Goal: Task Accomplishment & Management: Complete application form

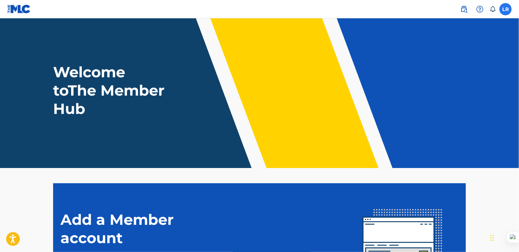
click at [508, 9] on label at bounding box center [505, 9] width 12 height 12
click at [505, 9] on input "LR [PERSON_NAME] [EMAIL_ADDRESS][DOMAIN_NAME] Notification Preferences Profile …" at bounding box center [505, 9] width 0 height 0
click at [312, 16] on nav "LR LR Luis Rosario ripiaolatinmusic@gmail.com Notification Preferences Profile …" at bounding box center [259, 9] width 519 height 18
click at [465, 10] on img at bounding box center [463, 8] width 7 height 7
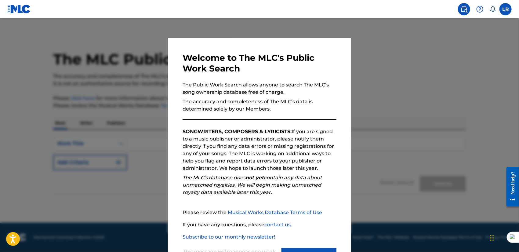
scroll to position [27, 0]
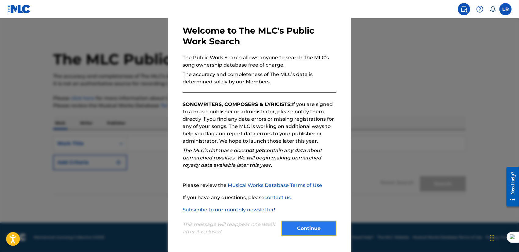
click at [298, 231] on button "Continue" at bounding box center [308, 228] width 55 height 15
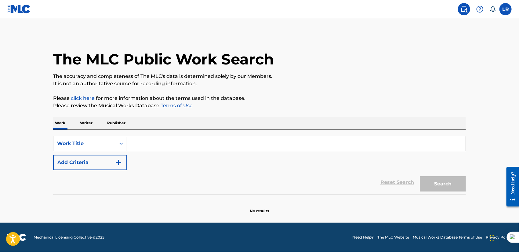
click at [145, 137] on input "Search Form" at bounding box center [296, 143] width 338 height 15
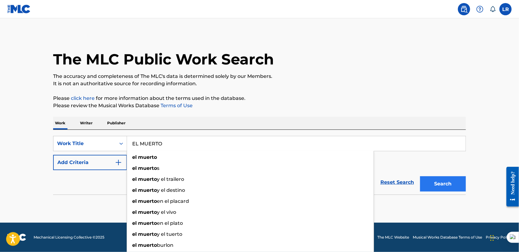
type input "EL MUERTO"
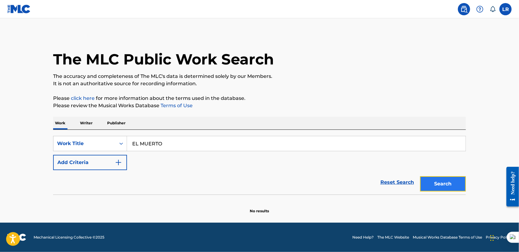
click at [452, 179] on button "Search" at bounding box center [443, 183] width 46 height 15
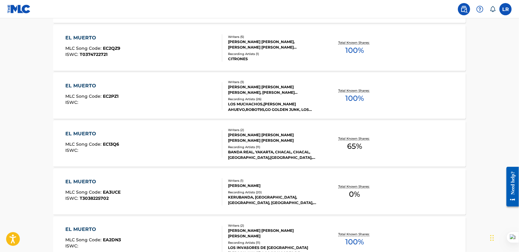
scroll to position [434, 0]
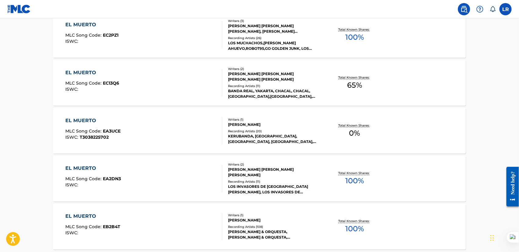
click at [149, 123] on div "EL MUERTO MLC Song Code : EA3UCE ISWC : T3038225702" at bounding box center [144, 130] width 157 height 27
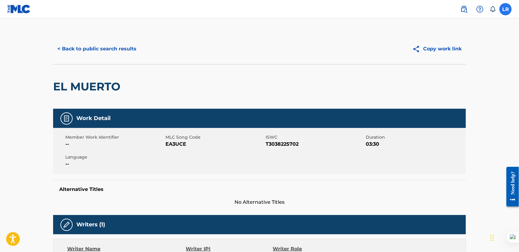
click at [505, 5] on label at bounding box center [505, 9] width 12 height 12
click at [505, 9] on input "LR Luis Rosario ripiaolatinmusic@gmail.com Notification Preferences Profile Log…" at bounding box center [505, 9] width 0 height 0
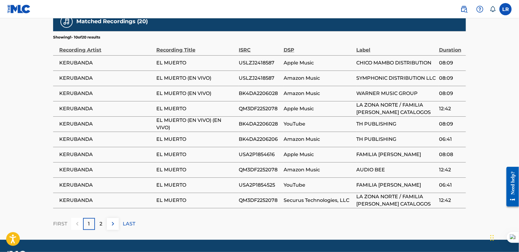
scroll to position [351, 0]
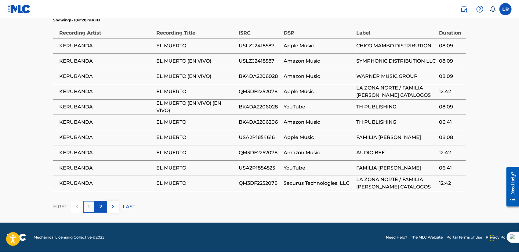
click at [99, 208] on p "2" at bounding box center [100, 206] width 3 height 7
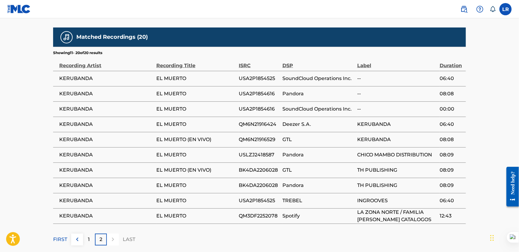
scroll to position [336, 0]
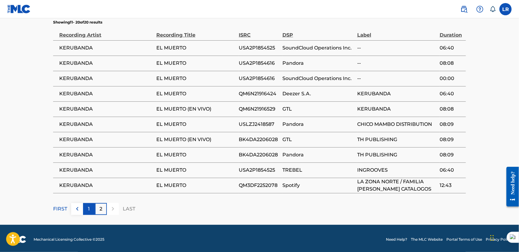
click at [85, 215] on div "1" at bounding box center [89, 209] width 12 height 12
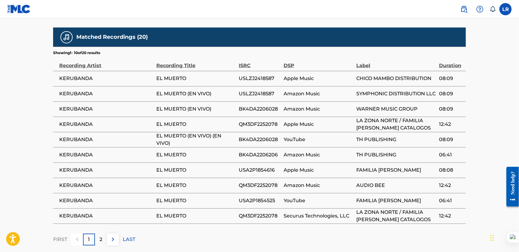
scroll to position [351, 0]
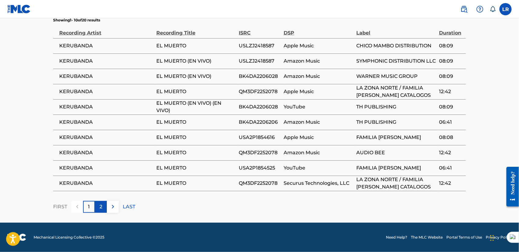
click at [101, 207] on p "2" at bounding box center [100, 206] width 3 height 7
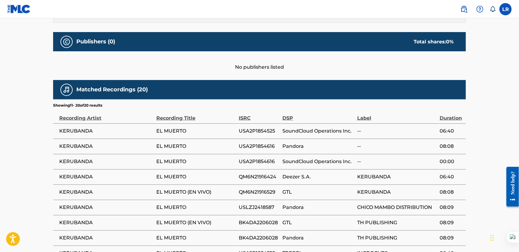
scroll to position [344, 0]
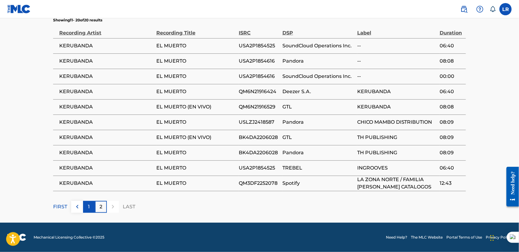
click at [92, 203] on div "1" at bounding box center [89, 207] width 12 height 12
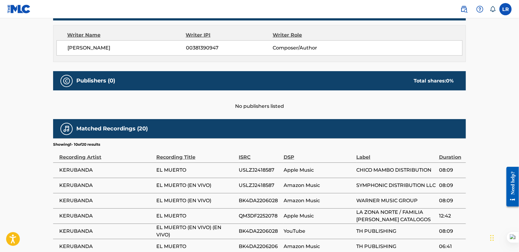
scroll to position [351, 0]
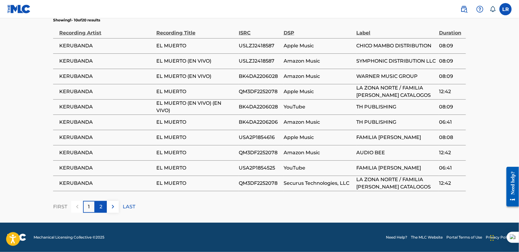
click at [101, 207] on p "2" at bounding box center [100, 206] width 3 height 7
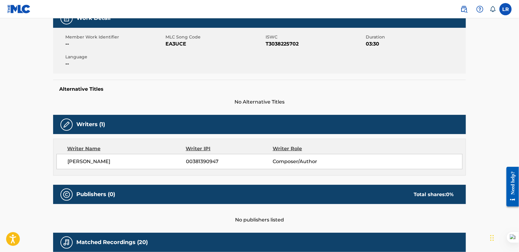
scroll to position [0, 0]
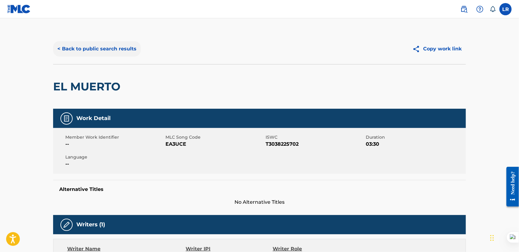
click at [65, 49] on button "< Back to public search results" at bounding box center [97, 48] width 88 height 15
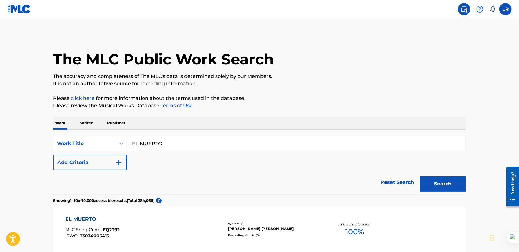
click at [119, 122] on p "Publisher" at bounding box center [116, 123] width 22 height 13
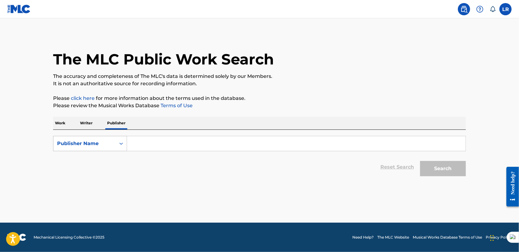
click at [119, 142] on icon "Search Form" at bounding box center [121, 143] width 6 height 6
drag, startPoint x: 140, startPoint y: 141, endPoint x: 154, endPoint y: 134, distance: 16.0
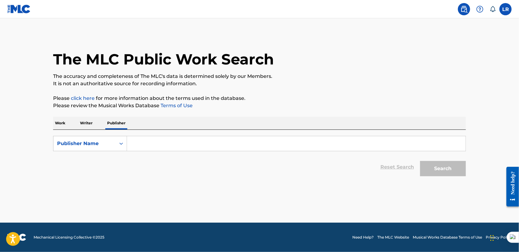
click at [140, 141] on input "Search Form" at bounding box center [296, 143] width 338 height 15
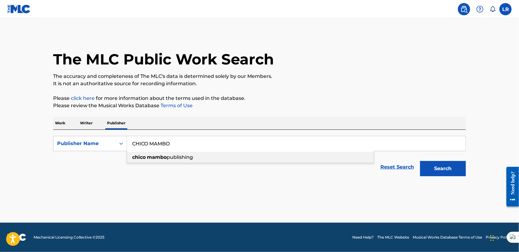
click at [184, 155] on span "publishing" at bounding box center [180, 157] width 26 height 6
type input "chico mambo publishing"
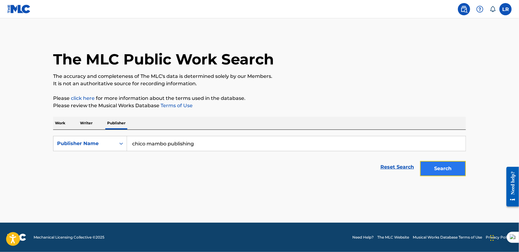
click at [443, 174] on button "Search" at bounding box center [443, 168] width 46 height 15
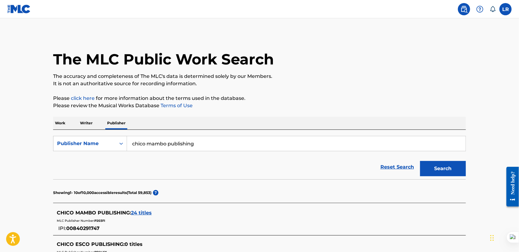
scroll to position [122, 0]
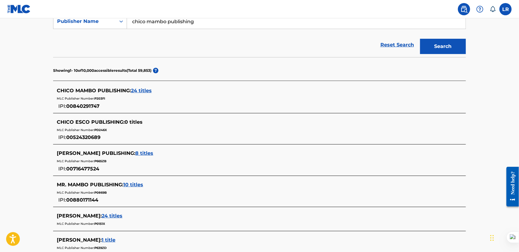
click at [145, 91] on span "24 titles" at bounding box center [141, 91] width 21 height 6
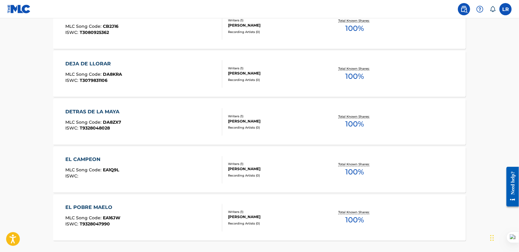
scroll to position [488, 0]
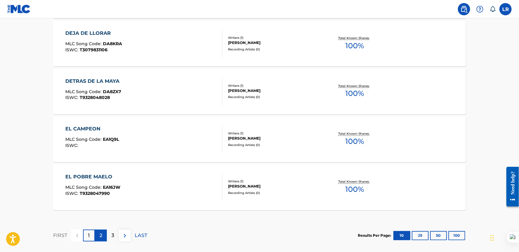
click at [96, 236] on div "2" at bounding box center [101, 235] width 12 height 12
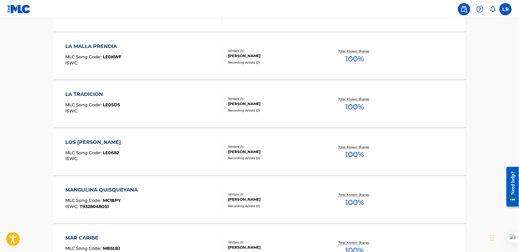
scroll to position [520, 0]
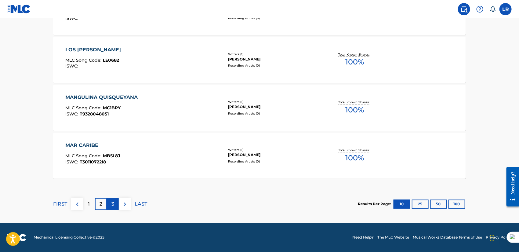
click at [114, 202] on p "3" at bounding box center [112, 203] width 3 height 7
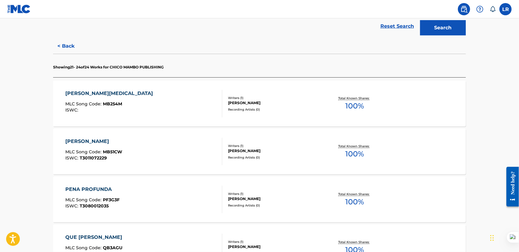
scroll to position [202, 0]
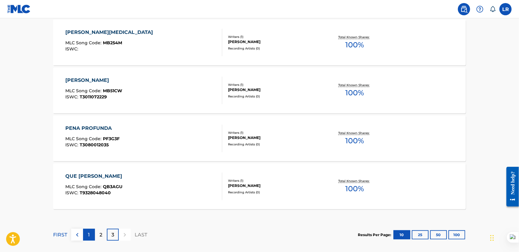
click at [88, 234] on p "1" at bounding box center [89, 234] width 2 height 7
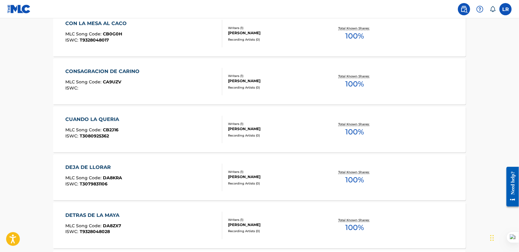
scroll to position [385, 0]
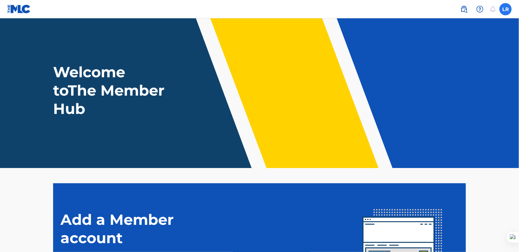
click at [506, 5] on label at bounding box center [505, 9] width 12 height 12
click at [505, 9] on input "LR [PERSON_NAME] [EMAIL_ADDRESS][DOMAIN_NAME] Notification Preferences Profile …" at bounding box center [505, 9] width 0 height 0
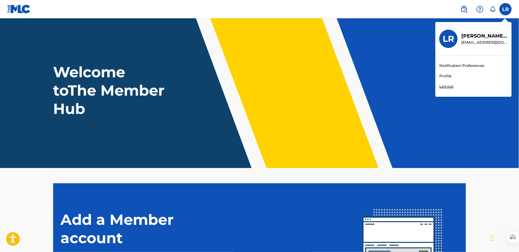
click at [449, 74] on link "Profile" at bounding box center [445, 75] width 12 height 5
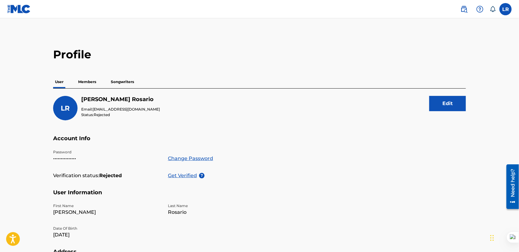
click at [85, 83] on p "Members" at bounding box center [87, 81] width 22 height 13
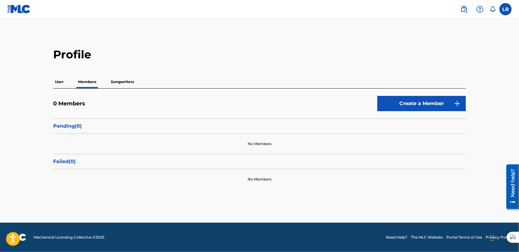
click at [125, 84] on p "Songwriters" at bounding box center [122, 81] width 27 height 13
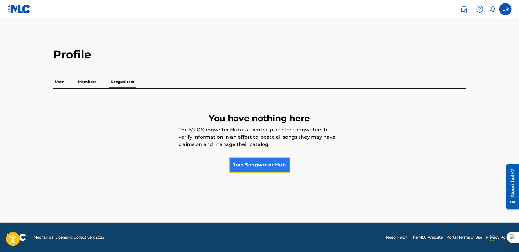
click at [254, 170] on link "Join Songwriter Hub" at bounding box center [259, 164] width 61 height 15
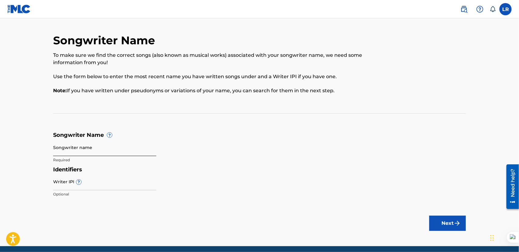
click at [92, 148] on input "Songwriter name" at bounding box center [104, 147] width 103 height 17
type input "RMAON VALDEZ DE LA ROSA"
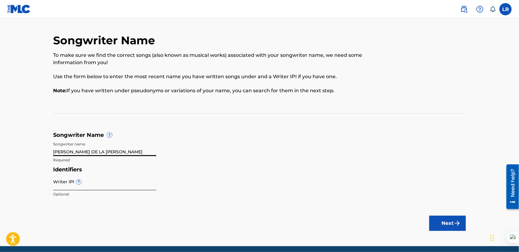
drag, startPoint x: 85, startPoint y: 183, endPoint x: 94, endPoint y: 183, distance: 8.8
click at [85, 183] on input "Writer IPI ?" at bounding box center [104, 181] width 103 height 17
paste input "338769905"
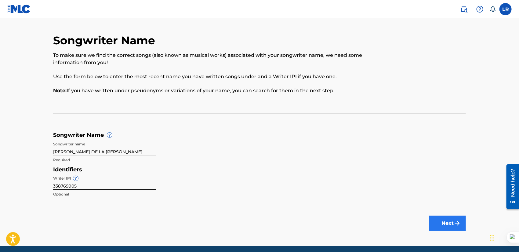
type input "338769905"
click at [442, 221] on button "Next" at bounding box center [447, 222] width 37 height 15
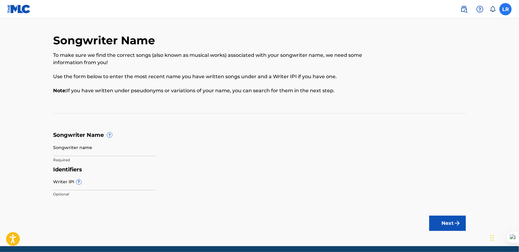
click at [507, 9] on label at bounding box center [505, 9] width 12 height 12
click at [505, 9] on input "LR [PERSON_NAME] [EMAIL_ADDRESS][DOMAIN_NAME] Notification Preferences Profile …" at bounding box center [505, 9] width 0 height 0
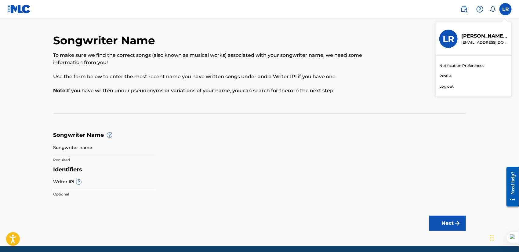
click at [449, 75] on link "Profile" at bounding box center [445, 75] width 12 height 5
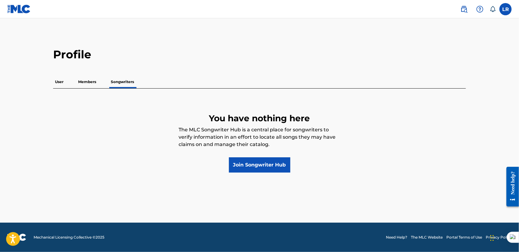
click at [60, 84] on p "User" at bounding box center [59, 81] width 12 height 13
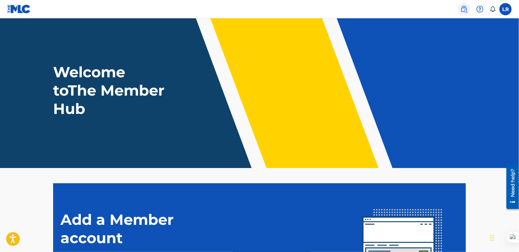
click at [467, 11] on img at bounding box center [463, 8] width 7 height 7
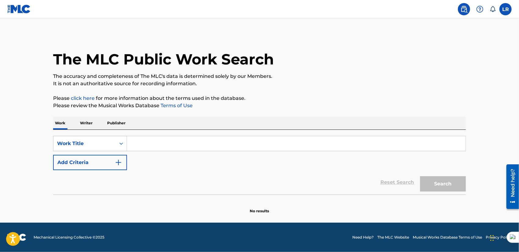
click at [144, 142] on input "Search Form" at bounding box center [296, 143] width 338 height 15
click at [112, 140] on div "Work Title" at bounding box center [84, 143] width 55 height 7
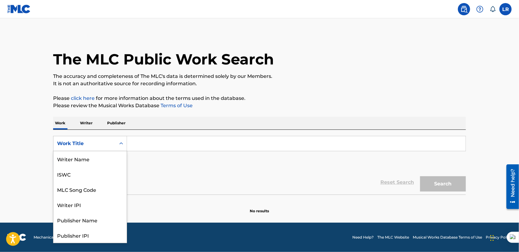
scroll to position [31, 0]
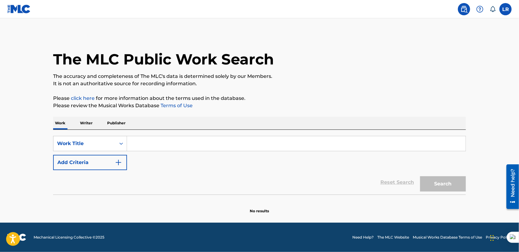
click at [165, 164] on div "SearchWithCriteria91ba0b25-5af2-40f7-aaa6-b7f6aa9131c2 Work Title Add Criteria" at bounding box center [259, 153] width 413 height 34
click at [152, 144] on input "Search Form" at bounding box center [296, 143] width 338 height 15
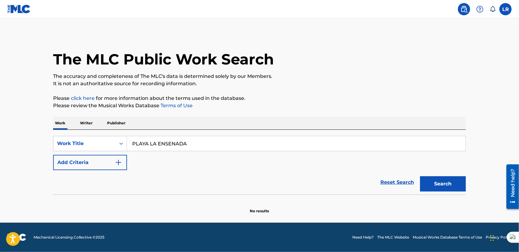
click at [420, 176] on button "Search" at bounding box center [443, 183] width 46 height 15
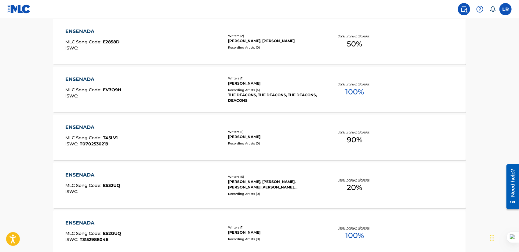
scroll to position [495, 0]
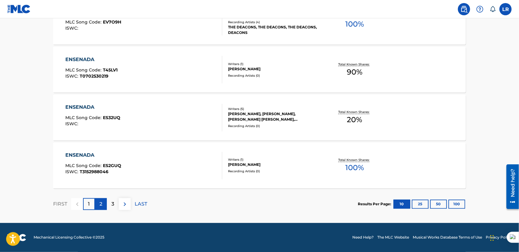
click at [100, 201] on p "2" at bounding box center [100, 203] width 3 height 7
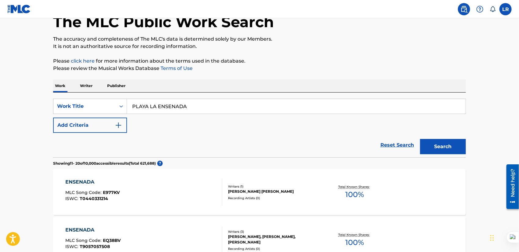
scroll to position [0, 0]
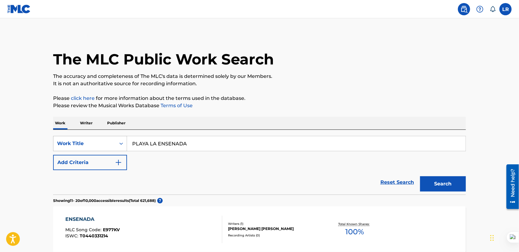
drag, startPoint x: 192, startPoint y: 141, endPoint x: 94, endPoint y: 139, distance: 98.0
click at [94, 139] on div "SearchWithCriteria91ba0b25-5af2-40f7-aaa6-b7f6aa9131c2 Work Title PLAYA LA ENSE…" at bounding box center [259, 143] width 413 height 15
type input "el pariguayo"
click at [420, 176] on button "Search" at bounding box center [443, 183] width 46 height 15
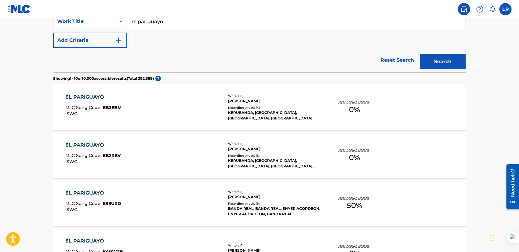
scroll to position [153, 0]
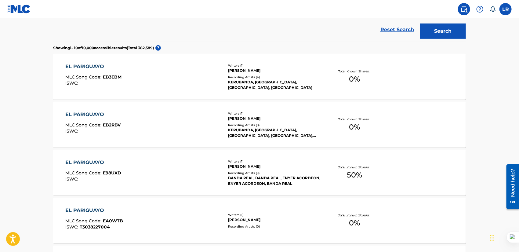
click at [291, 161] on div "Writers ( 1 )" at bounding box center [274, 161] width 92 height 5
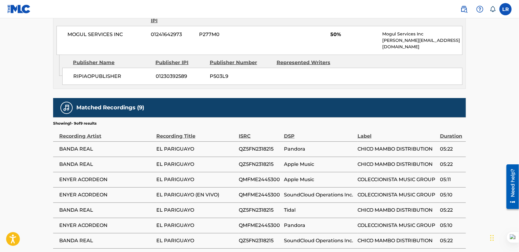
scroll to position [363, 0]
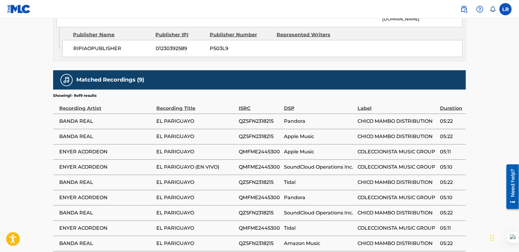
scroll to position [363, 0]
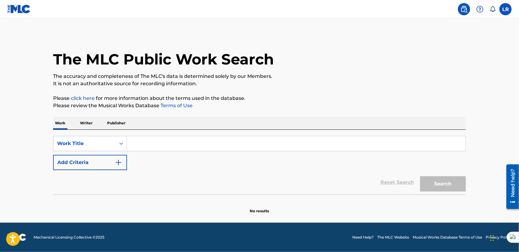
click at [161, 144] on input "Search Form" at bounding box center [296, 143] width 338 height 15
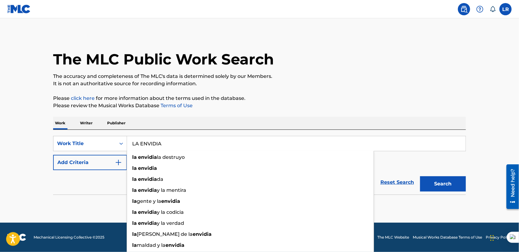
type input "LA ENVIDIA"
click at [420, 176] on button "Search" at bounding box center [443, 183] width 46 height 15
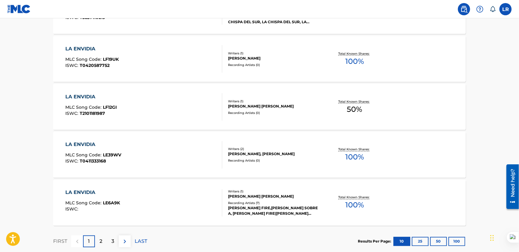
scroll to position [495, 0]
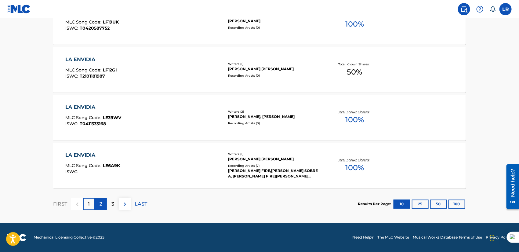
click at [99, 200] on div "2" at bounding box center [101, 204] width 12 height 12
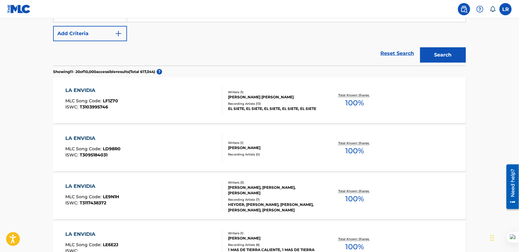
scroll to position [68, 0]
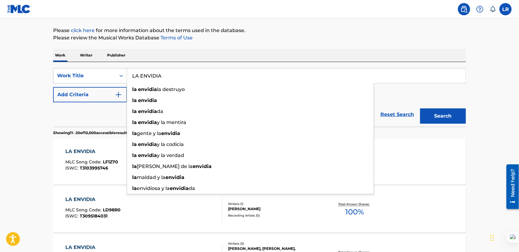
drag, startPoint x: 173, startPoint y: 75, endPoint x: 133, endPoint y: 76, distance: 40.3
click at [133, 76] on input "LA ENVIDIA" at bounding box center [296, 75] width 338 height 15
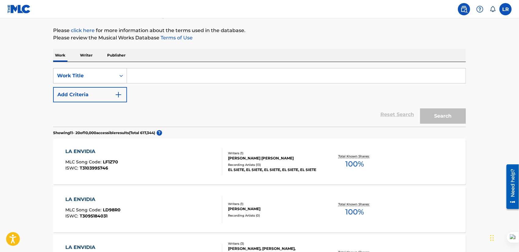
click at [114, 74] on div "Work Title" at bounding box center [84, 76] width 62 height 12
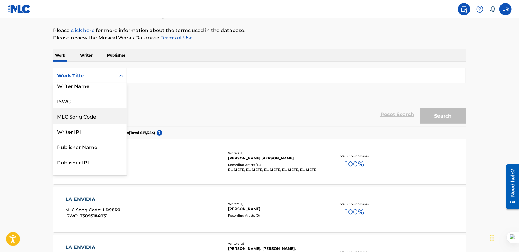
scroll to position [0, 0]
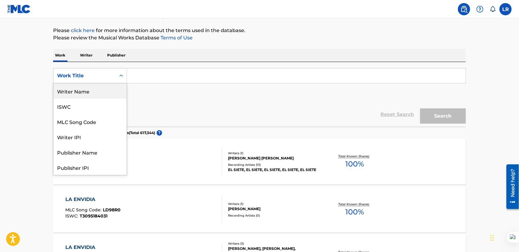
drag, startPoint x: 92, startPoint y: 91, endPoint x: 95, endPoint y: 90, distance: 3.8
click at [92, 91] on div "Writer Name" at bounding box center [89, 90] width 73 height 15
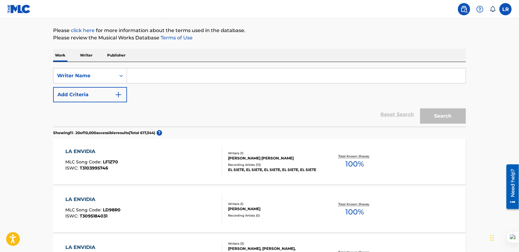
click at [134, 74] on input "Search Form" at bounding box center [296, 75] width 338 height 15
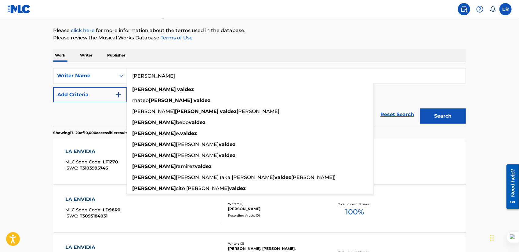
type input "[PERSON_NAME]"
click at [420, 108] on button "Search" at bounding box center [443, 115] width 46 height 15
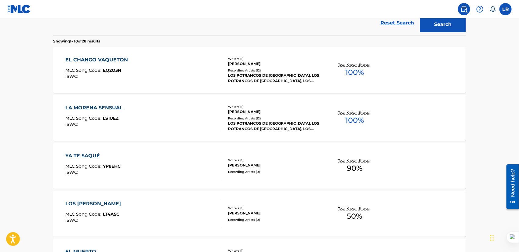
scroll to position [190, 0]
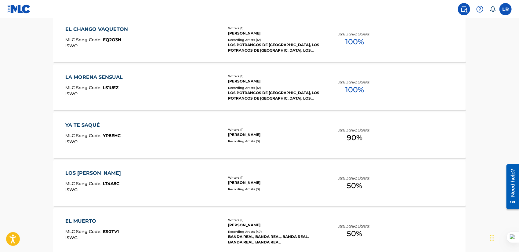
click at [294, 183] on div "RAMON VALDEZ" at bounding box center [274, 182] width 92 height 5
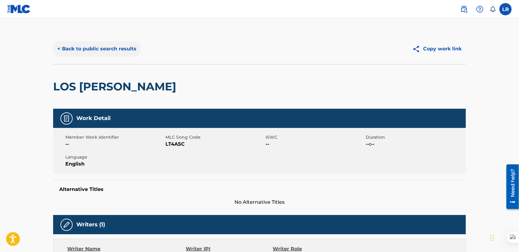
click at [77, 44] on button "< Back to public search results" at bounding box center [97, 48] width 88 height 15
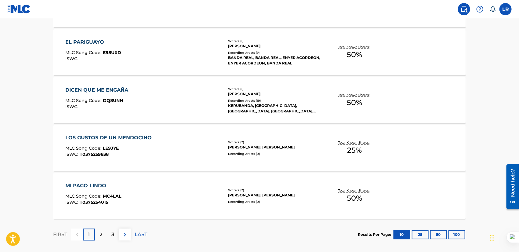
scroll to position [373, 0]
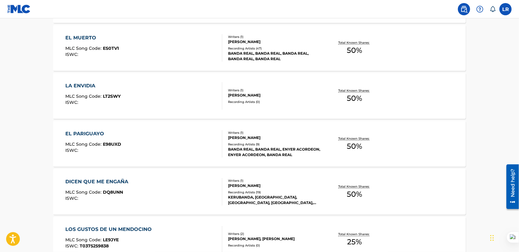
click at [270, 89] on div "Writers ( 1 )" at bounding box center [274, 90] width 92 height 5
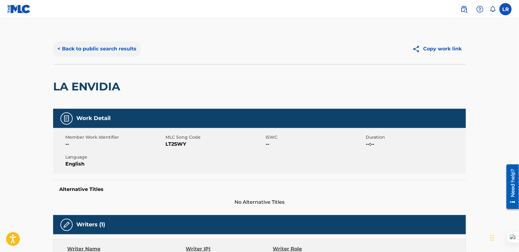
click at [71, 47] on button "< Back to public search results" at bounding box center [97, 48] width 88 height 15
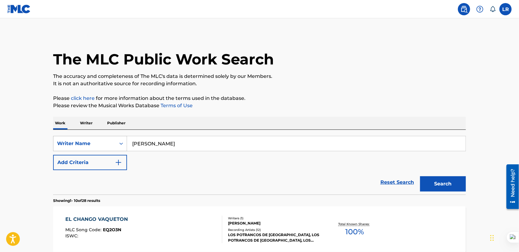
drag, startPoint x: 195, startPoint y: 144, endPoint x: 119, endPoint y: 147, distance: 75.7
click at [119, 147] on div "SearchWithCriteriaf3453881-b340-4707-8875-1a88a6f00f2e Writer Name RAMON VALDEZ" at bounding box center [259, 143] width 413 height 15
click at [420, 176] on button "Search" at bounding box center [443, 183] width 46 height 15
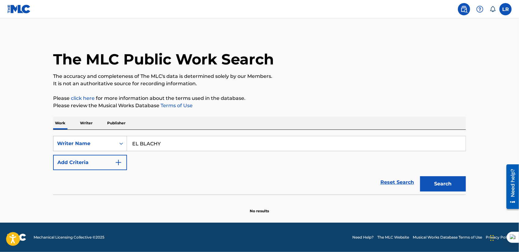
drag, startPoint x: 164, startPoint y: 138, endPoint x: 116, endPoint y: 139, distance: 48.5
click at [116, 139] on div "SearchWithCriteriaf3453881-b340-4707-8875-1a88a6f00f2e Writer Name EL BLACHY" at bounding box center [259, 143] width 413 height 15
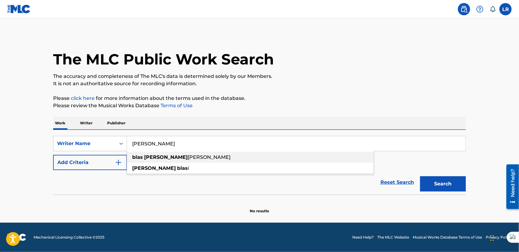
click at [142, 158] on strong "blas" at bounding box center [137, 157] width 11 height 6
type input "blas dario fragoso miceli"
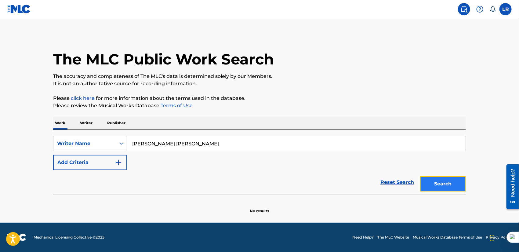
click at [458, 182] on button "Search" at bounding box center [443, 183] width 46 height 15
click at [174, 145] on input "blas dario fragoso miceli" at bounding box center [296, 143] width 338 height 15
click at [452, 187] on button "Search" at bounding box center [443, 183] width 46 height 15
click at [226, 145] on input "blas dario fragoso miceli" at bounding box center [296, 143] width 338 height 15
click at [82, 123] on p "Writer" at bounding box center [86, 123] width 16 height 13
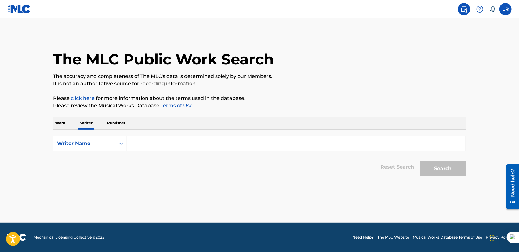
click at [146, 141] on input "Search Form" at bounding box center [296, 143] width 338 height 15
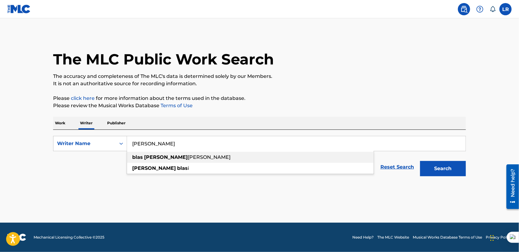
click at [188, 157] on span "fragoso miceli" at bounding box center [209, 157] width 43 height 6
type input "blas dario fragoso miceli"
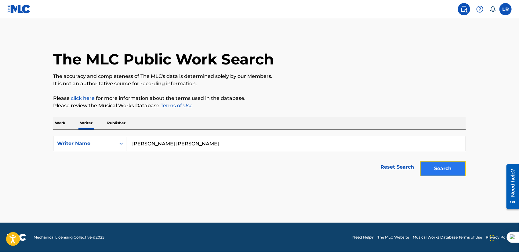
click at [432, 167] on button "Search" at bounding box center [443, 168] width 46 height 15
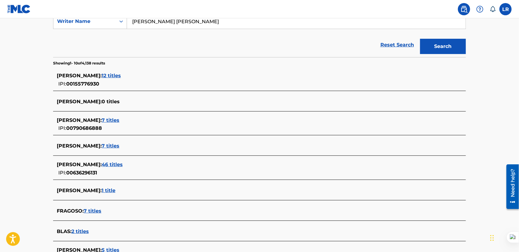
scroll to position [219, 0]
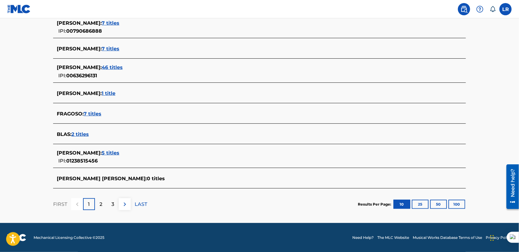
click at [92, 111] on span "7 titles" at bounding box center [93, 114] width 18 height 6
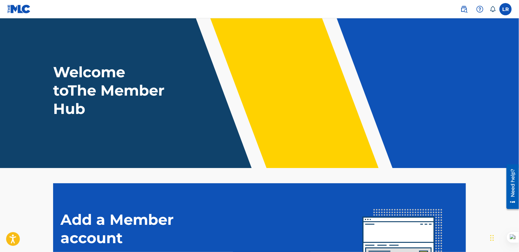
scroll to position [87, 0]
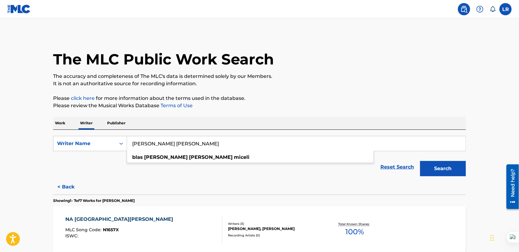
drag, startPoint x: 205, startPoint y: 141, endPoint x: 121, endPoint y: 132, distance: 85.0
click at [121, 132] on div "SearchWithCriteria56358439-8a77-4bbd-921f-f6d846a5a427 Writer Name blas dario f…" at bounding box center [259, 154] width 413 height 49
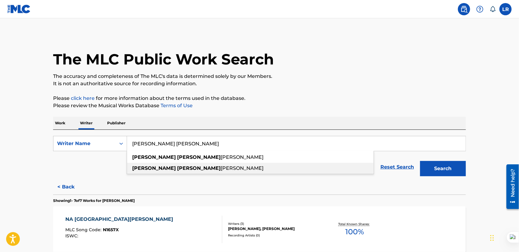
click at [221, 168] on span "andra balbuena" at bounding box center [242, 168] width 43 height 6
type input "wendy alexandra balbuena"
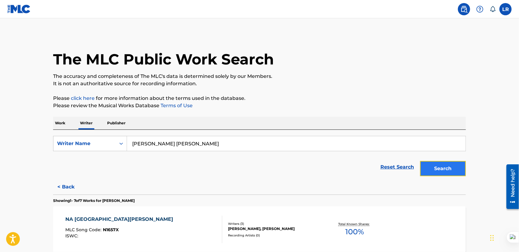
click at [436, 172] on button "Search" at bounding box center [443, 168] width 46 height 15
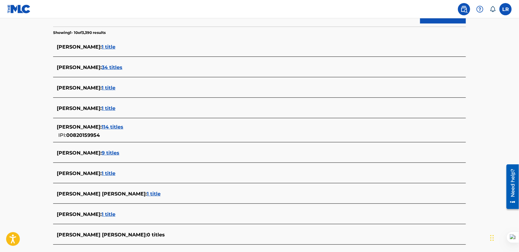
scroll to position [183, 0]
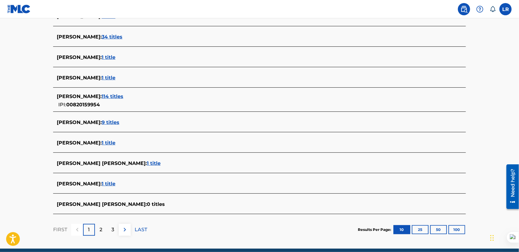
click at [115, 182] on span "1 title" at bounding box center [109, 184] width 14 height 6
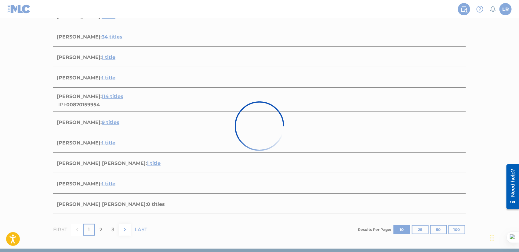
scroll to position [61, 0]
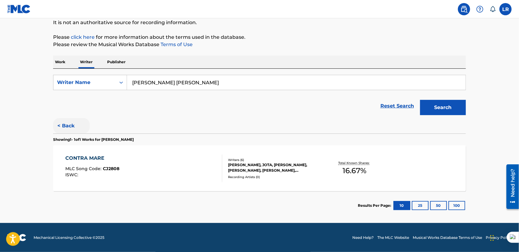
click at [69, 125] on button "< Back" at bounding box center [71, 125] width 37 height 15
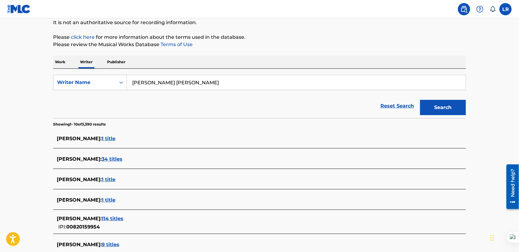
scroll to position [209, 0]
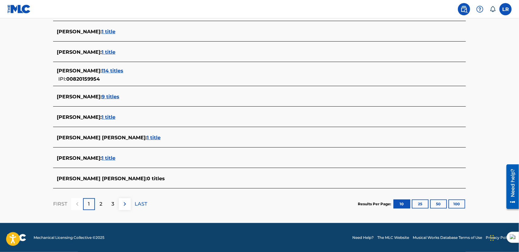
click at [147, 136] on span "1 title" at bounding box center [154, 138] width 14 height 6
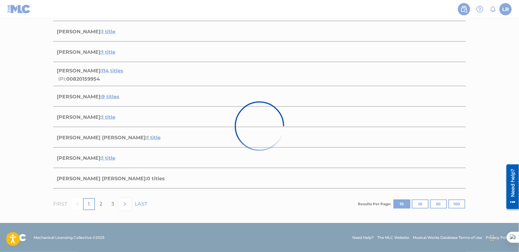
scroll to position [61, 0]
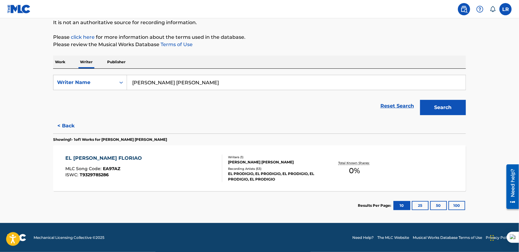
click at [272, 163] on div "WENDY ALEXANDRA PENA" at bounding box center [274, 161] width 92 height 5
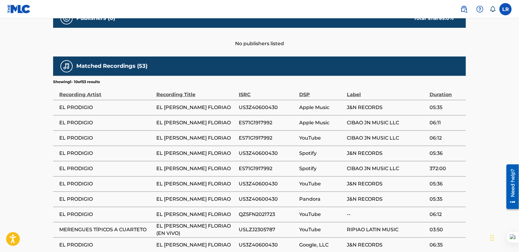
scroll to position [307, 0]
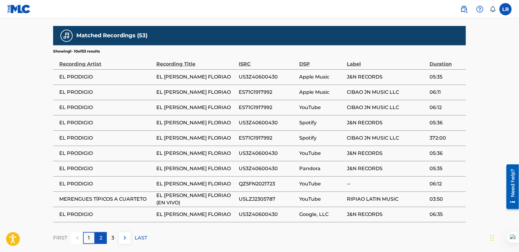
click at [99, 239] on p "2" at bounding box center [100, 237] width 3 height 7
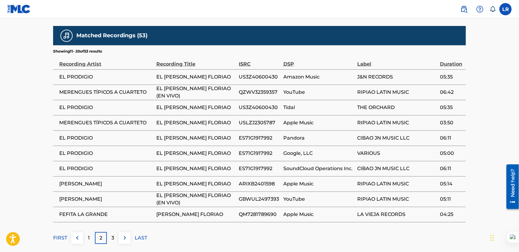
scroll to position [337, 0]
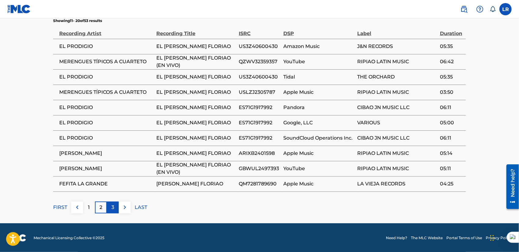
click at [114, 204] on p "3" at bounding box center [112, 207] width 3 height 7
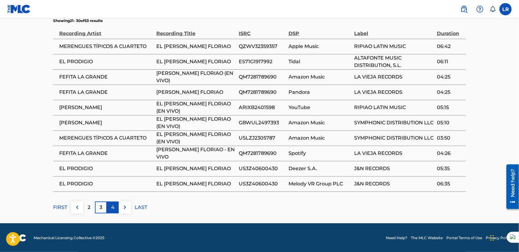
click at [114, 204] on p "4" at bounding box center [112, 207] width 3 height 7
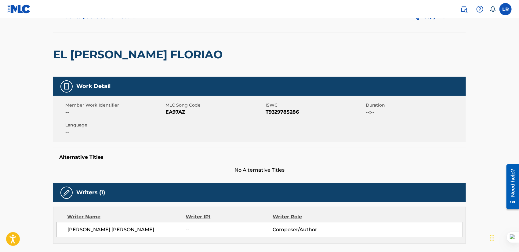
scroll to position [0, 0]
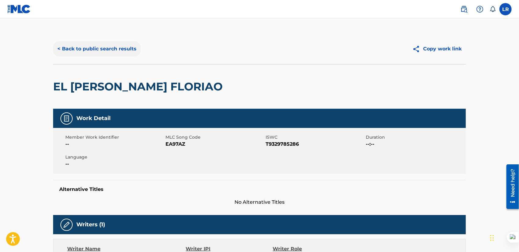
click at [63, 52] on button "< Back to public search results" at bounding box center [97, 48] width 88 height 15
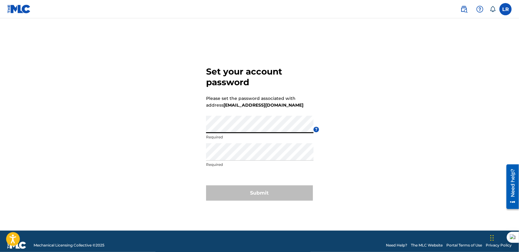
click at [175, 124] on div "Set your account password Please set the password associated with address ripia…" at bounding box center [259, 132] width 427 height 197
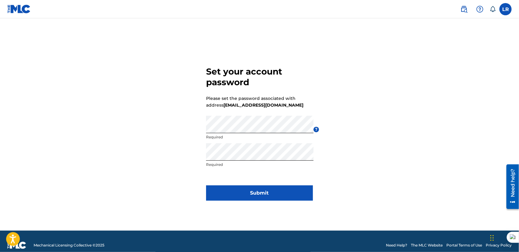
click at [378, 131] on div "Set your account password Please set the password associated with address ripia…" at bounding box center [259, 132] width 427 height 197
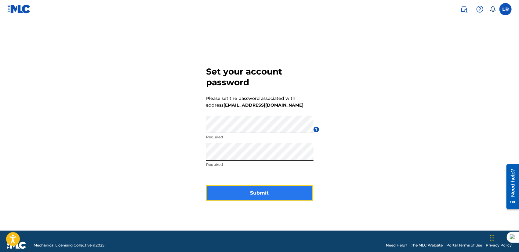
click at [283, 196] on button "Submit" at bounding box center [259, 192] width 107 height 15
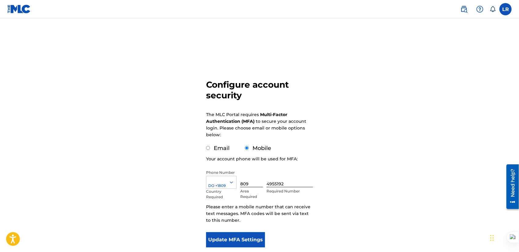
scroll to position [31, 0]
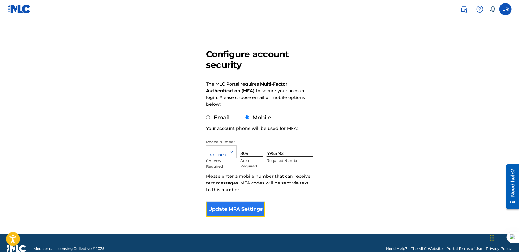
click at [244, 205] on button "Update MFA Settings" at bounding box center [235, 208] width 59 height 15
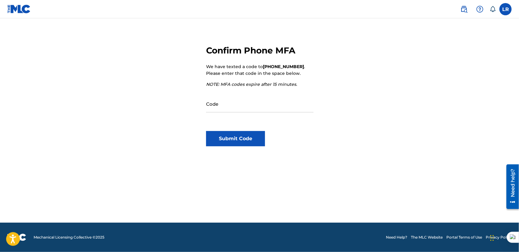
scroll to position [0, 0]
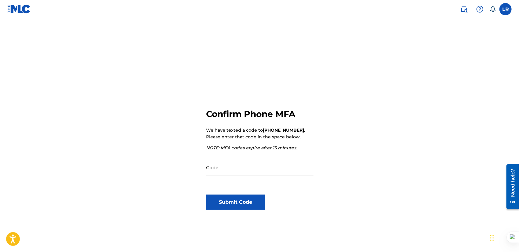
click at [115, 77] on div "Confirm Phone MFA We have texted a code to +1809 (809) 4955192 . Please enter t…" at bounding box center [259, 160] width 427 height 252
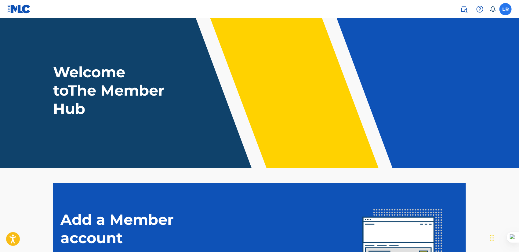
click at [500, 9] on label at bounding box center [505, 9] width 12 height 12
click at [505, 9] on input "LR [PERSON_NAME] [EMAIL_ADDRESS][DOMAIN_NAME] Notification Preferences Profile …" at bounding box center [505, 9] width 0 height 0
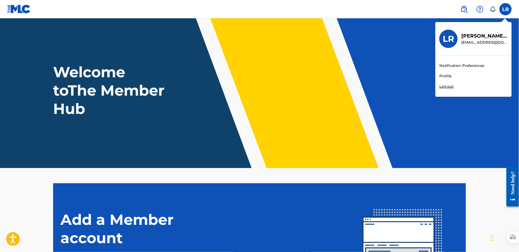
click at [447, 76] on link "Profile" at bounding box center [445, 75] width 12 height 5
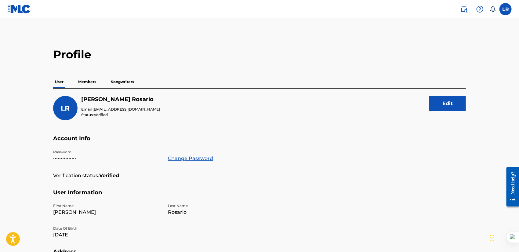
click at [85, 79] on p "Members" at bounding box center [87, 81] width 22 height 13
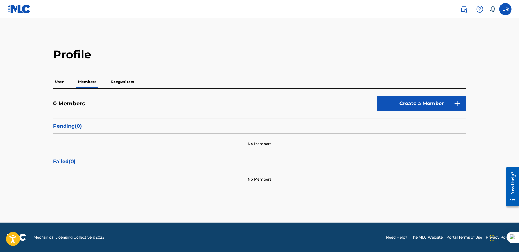
click at [50, 82] on div "Profile User Members Songwriters 0 Members Create a Member Pending ( 0 ) No Mem…" at bounding box center [259, 119] width 427 height 142
click at [57, 81] on p "User" at bounding box center [59, 81] width 12 height 13
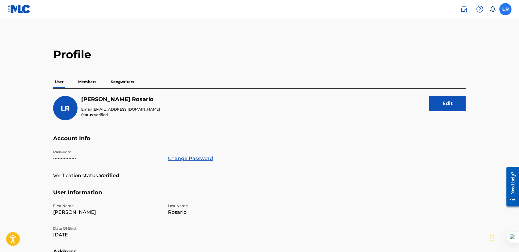
click at [500, 9] on label at bounding box center [505, 9] width 12 height 12
click at [505, 9] on input "LR [PERSON_NAME] [EMAIL_ADDRESS][DOMAIN_NAME] Notification Preferences Profile …" at bounding box center [505, 9] width 0 height 0
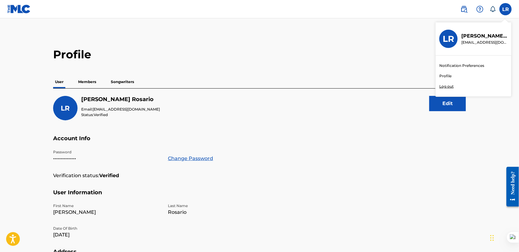
click at [397, 32] on main "Profile User Members Songwriters LR [PERSON_NAME] Email: [EMAIL_ADDRESS][DOMAIN…" at bounding box center [259, 199] width 519 height 363
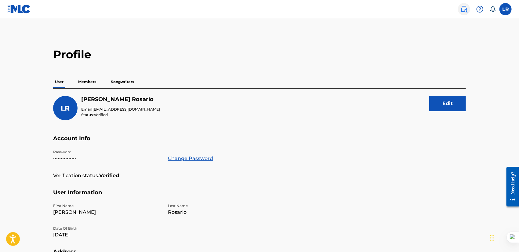
click at [460, 10] on img at bounding box center [463, 8] width 7 height 7
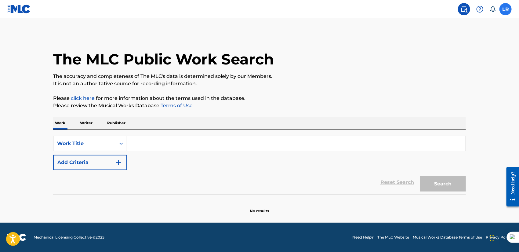
click at [507, 8] on label at bounding box center [505, 9] width 12 height 12
click at [505, 9] on input "LR [PERSON_NAME] [EMAIL_ADDRESS][DOMAIN_NAME] Notification Preferences Profile …" at bounding box center [505, 9] width 0 height 0
click at [341, 66] on div "The MLC Public Work Search" at bounding box center [259, 56] width 413 height 45
click at [502, 9] on label at bounding box center [505, 9] width 12 height 12
click at [505, 9] on input "LR [PERSON_NAME] [EMAIL_ADDRESS][DOMAIN_NAME] Notification Preferences Profile …" at bounding box center [505, 9] width 0 height 0
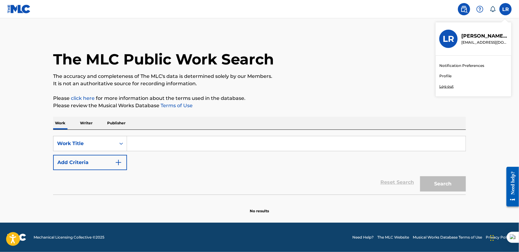
click at [388, 48] on div "The MLC Public Work Search" at bounding box center [259, 56] width 413 height 45
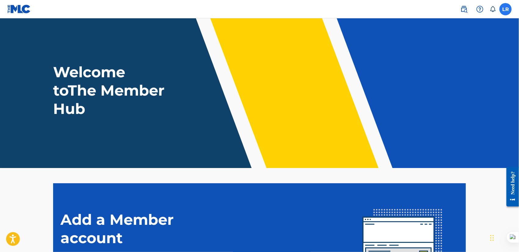
click at [503, 6] on label at bounding box center [505, 9] width 12 height 12
click at [505, 9] on input "LR [PERSON_NAME] [EMAIL_ADDRESS][DOMAIN_NAME] Notification Preferences Profile …" at bounding box center [505, 9] width 0 height 0
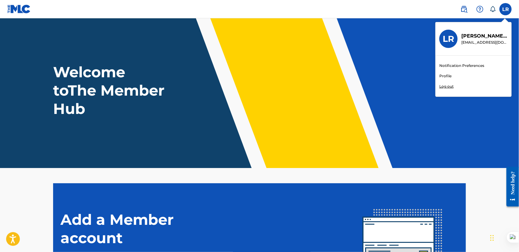
click at [352, 63] on div "Welcome to The Member Hub" at bounding box center [259, 90] width 427 height 55
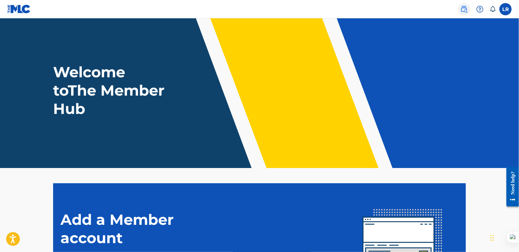
click at [458, 9] on link at bounding box center [464, 9] width 12 height 12
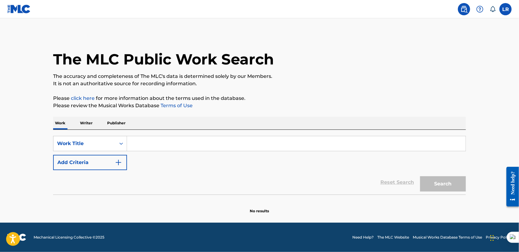
click at [463, 6] on img at bounding box center [463, 8] width 7 height 7
click at [19, 6] on img at bounding box center [18, 9] width 23 height 9
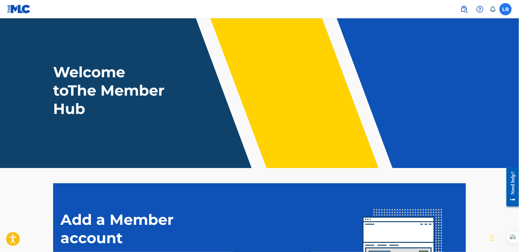
click at [508, 11] on label at bounding box center [505, 9] width 12 height 12
click at [505, 9] on input "LR [PERSON_NAME] [EMAIL_ADDRESS][DOMAIN_NAME] Notification Preferences Profile …" at bounding box center [505, 9] width 0 height 0
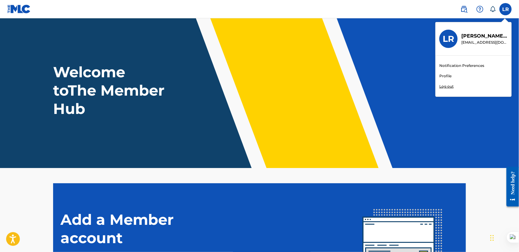
click at [449, 76] on link "Profile" at bounding box center [445, 75] width 12 height 5
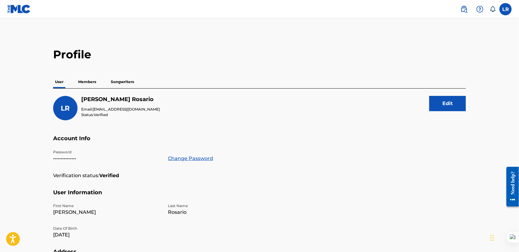
click at [84, 81] on p "Members" at bounding box center [87, 81] width 22 height 13
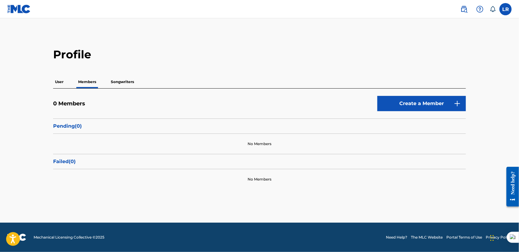
click at [122, 84] on p "Songwriters" at bounding box center [122, 81] width 27 height 13
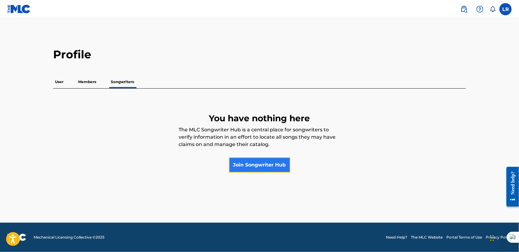
click at [245, 164] on link "Join Songwriter Hub" at bounding box center [259, 164] width 61 height 15
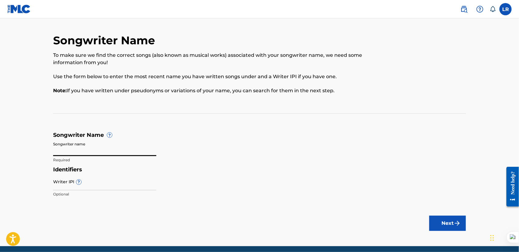
click at [88, 149] on input "Songwriter name" at bounding box center [104, 147] width 103 height 17
type input "[PERSON_NAME] DE LA [PERSON_NAME]"
drag, startPoint x: 218, startPoint y: 161, endPoint x: 223, endPoint y: 144, distance: 17.4
click at [218, 161] on form "Songwriter Name ? Songwriter name [PERSON_NAME] DE LA [PERSON_NAME] Required Id…" at bounding box center [259, 166] width 413 height 69
click at [94, 188] on input "Writer IPI ?" at bounding box center [104, 181] width 103 height 17
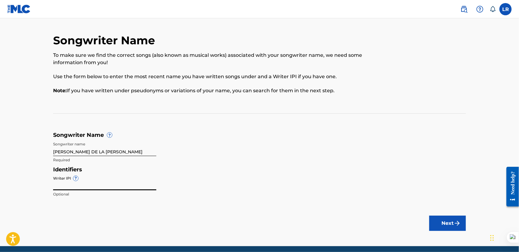
paste input "338769905"
type input "338769905"
click at [442, 220] on button "Next" at bounding box center [447, 222] width 37 height 15
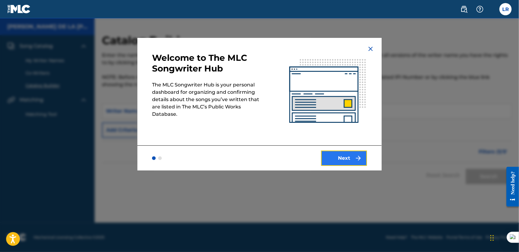
click at [345, 156] on button "Next" at bounding box center [344, 157] width 46 height 15
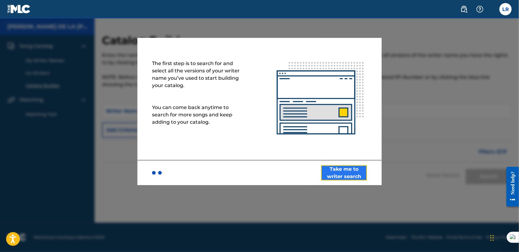
click at [356, 169] on button "Take me to writer search" at bounding box center [344, 172] width 46 height 15
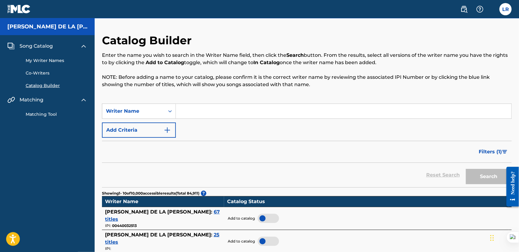
click at [192, 110] on input "Search Form" at bounding box center [343, 111] width 335 height 15
click at [162, 110] on div "Writer Name" at bounding box center [133, 111] width 62 height 12
click at [132, 124] on div "Writer IPI" at bounding box center [138, 126] width 73 height 15
click at [204, 113] on input "Search Form" at bounding box center [343, 111] width 335 height 15
paste input "338769905"
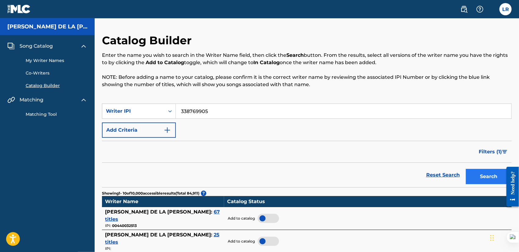
type input "338769905"
click at [485, 175] on button "Search" at bounding box center [489, 176] width 46 height 15
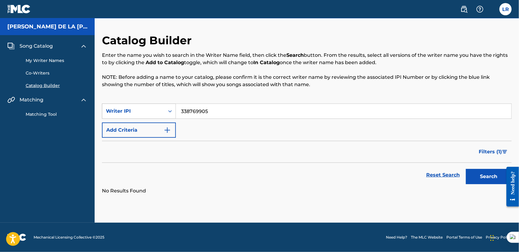
click at [154, 108] on div "Writer IPI" at bounding box center [133, 110] width 55 height 7
click at [138, 125] on div "Writer Name" at bounding box center [138, 126] width 73 height 15
click at [214, 111] on input "Search Form" at bounding box center [343, 111] width 335 height 15
type input "[PERSON_NAME]"
click at [466, 169] on button "Search" at bounding box center [489, 176] width 46 height 15
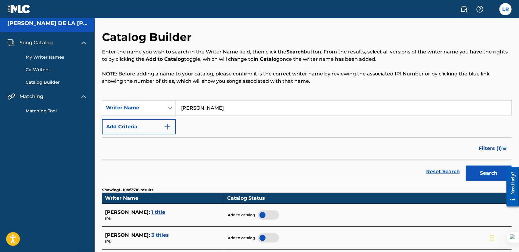
scroll to position [34, 0]
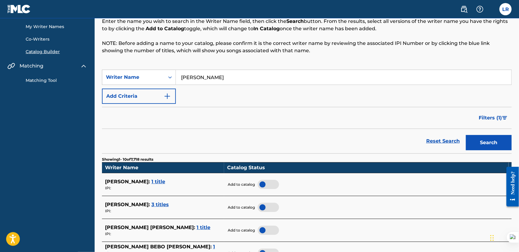
click at [159, 182] on span "1 title" at bounding box center [158, 182] width 14 height 6
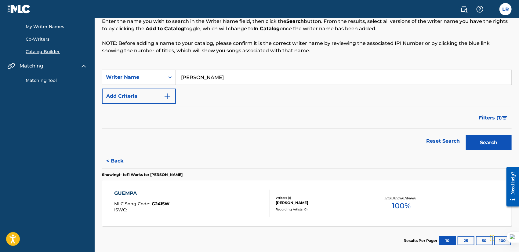
scroll to position [64, 0]
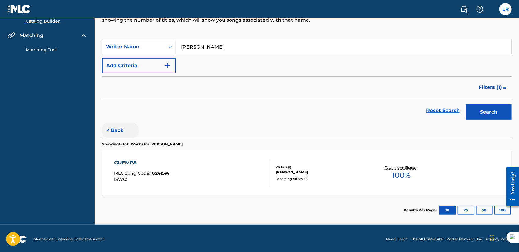
click at [120, 132] on button "< Back" at bounding box center [120, 130] width 37 height 15
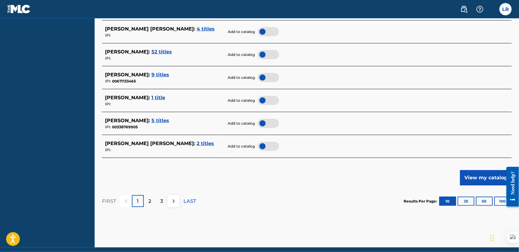
scroll to position [247, 0]
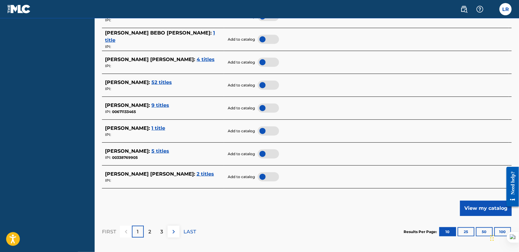
click at [162, 149] on span "5 titles" at bounding box center [160, 151] width 18 height 6
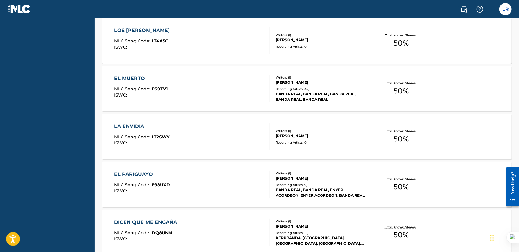
scroll to position [166, 0]
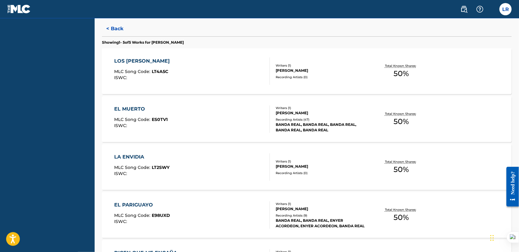
click at [161, 80] on div "LOS [PERSON_NAME] MLC Song Code : LT4A5C ISWC :" at bounding box center [143, 70] width 59 height 27
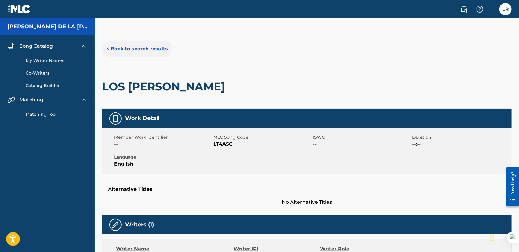
click at [115, 48] on button "< Back to search results" at bounding box center [137, 48] width 70 height 15
